Goal: Find specific page/section: Find specific page/section

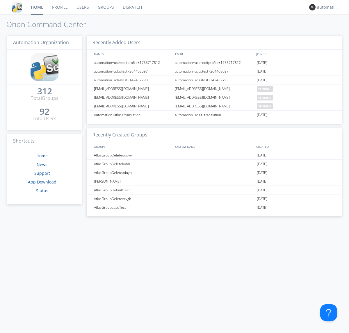
click at [132, 7] on link "Dispatch" at bounding box center [132, 7] width 28 height 15
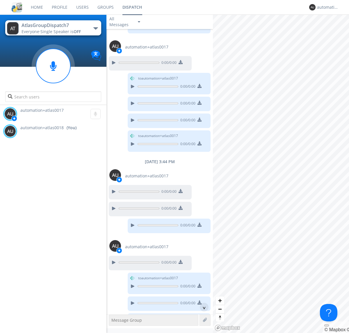
scroll to position [225, 0]
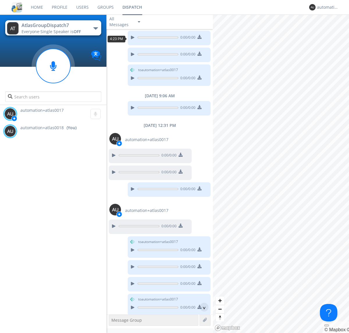
scroll to position [10, 0]
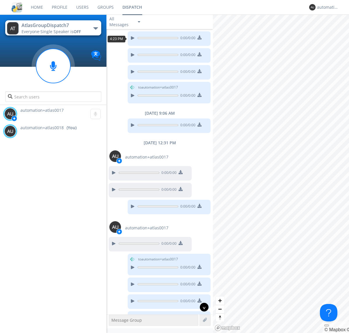
click at [202, 307] on div "^" at bounding box center [204, 307] width 9 height 9
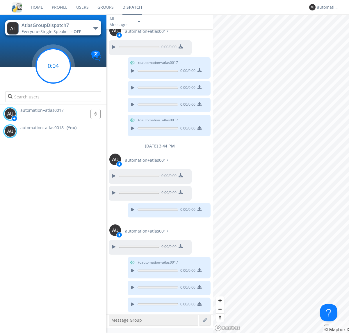
scroll to position [224, 0]
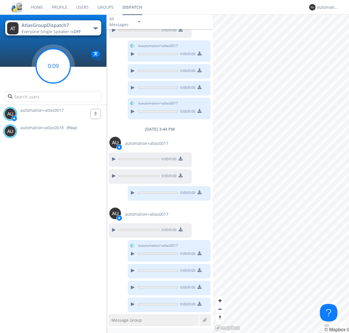
click at [53, 66] on g at bounding box center [53, 66] width 34 height 34
click at [326, 7] on div "automation+atlas0018" at bounding box center [328, 7] width 22 height 6
